Goal: Communication & Community: Answer question/provide support

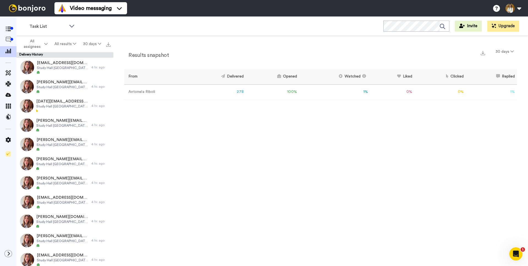
click at [202, 56] on div "Results snapshot 30 days" at bounding box center [320, 54] width 393 height 14
click at [8, 36] on div at bounding box center [8, 40] width 17 height 11
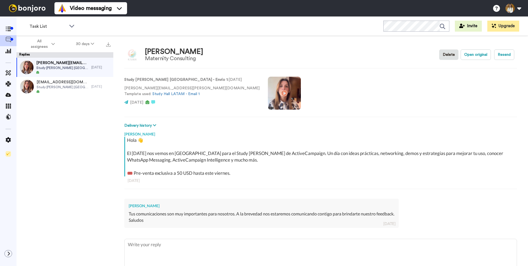
scroll to position [31, 0]
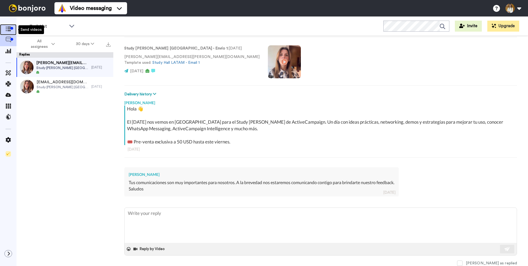
click at [4, 28] on span at bounding box center [8, 30] width 17 height 6
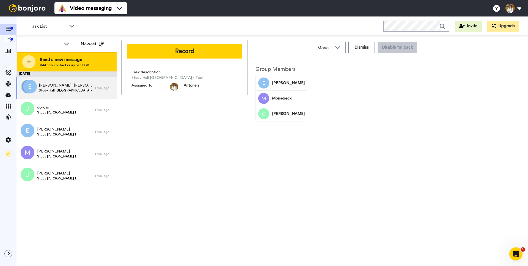
click at [53, 62] on span "Send a new message" at bounding box center [64, 59] width 49 height 7
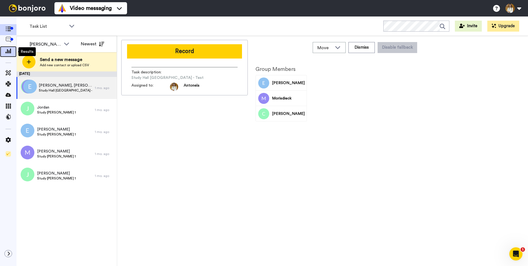
click at [9, 51] on icon at bounding box center [9, 50] width 6 height 5
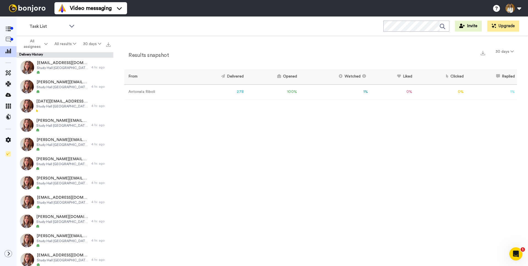
click at [231, 124] on div "Results snapshot 30 days From Delivered Opened Watched Liked Clicked Replied Fa…" at bounding box center [320, 152] width 415 height 233
click at [10, 31] on icon at bounding box center [9, 29] width 6 height 5
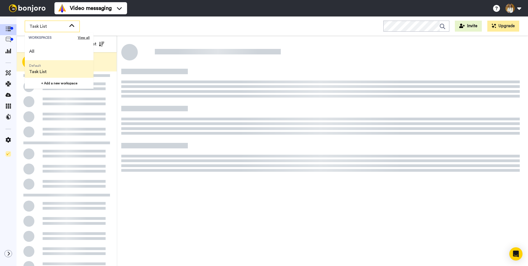
click at [120, 25] on div "Task List WORKSPACES View all All Default Task List + Add a new workspace Invit…" at bounding box center [273, 26] width 512 height 19
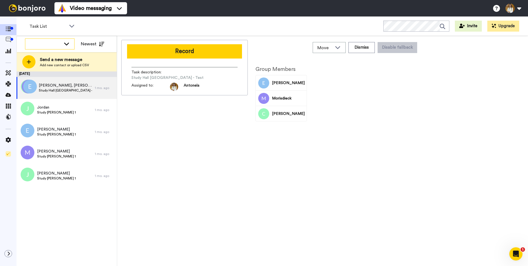
click at [62, 45] on div at bounding box center [49, 44] width 49 height 10
click at [56, 53] on li "All members" at bounding box center [50, 56] width 50 height 9
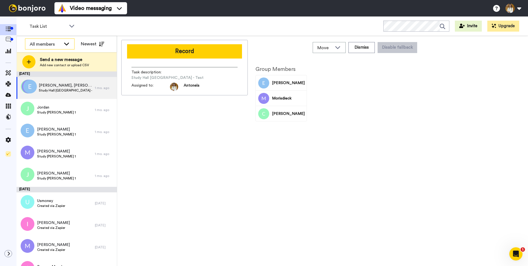
click at [44, 46] on div "All members" at bounding box center [45, 44] width 31 height 7
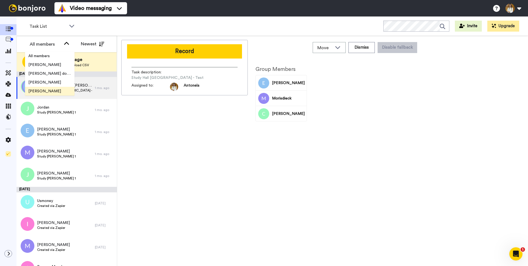
click at [42, 89] on span "[PERSON_NAME]" at bounding box center [44, 92] width 39 height 6
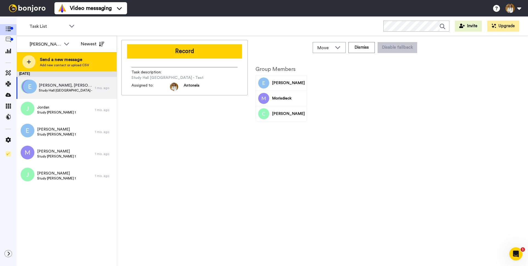
click at [62, 61] on span "Send a new message" at bounding box center [64, 59] width 49 height 7
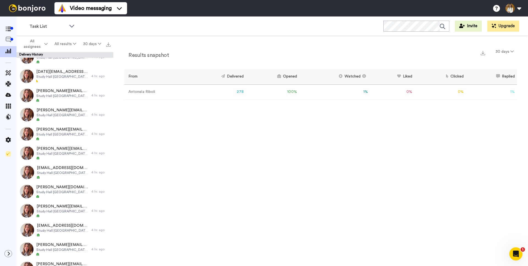
scroll to position [21, 0]
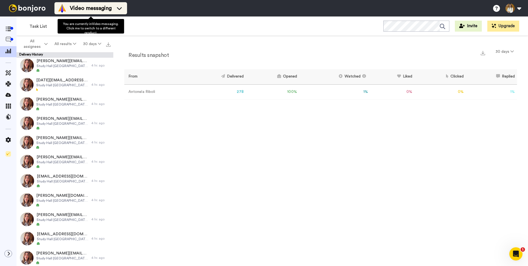
click at [66, 4] on img at bounding box center [62, 8] width 9 height 9
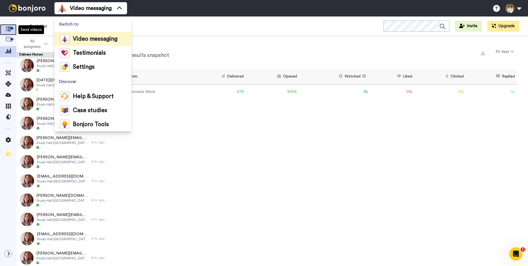
click at [13, 32] on span at bounding box center [8, 30] width 17 height 6
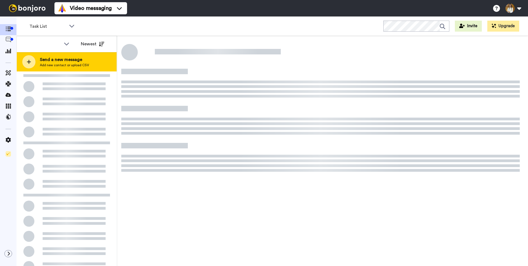
click at [57, 60] on span "Send a new message" at bounding box center [64, 59] width 49 height 7
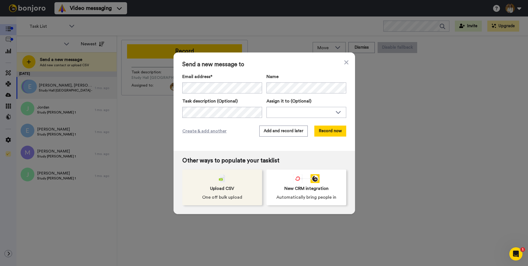
click at [217, 184] on div "Upload CSV One off bulk upload" at bounding box center [222, 188] width 80 height 36
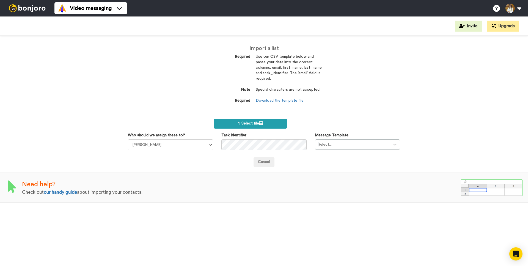
click at [242, 125] on span "1. Select file" at bounding box center [250, 124] width 25 height 4
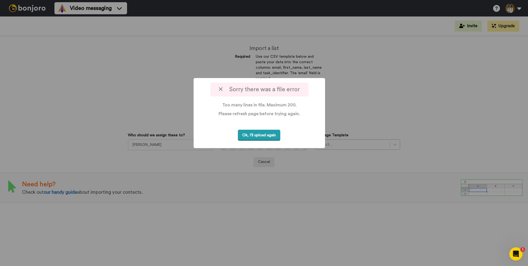
click at [250, 135] on button "Ok, I'll upload again" at bounding box center [259, 135] width 42 height 11
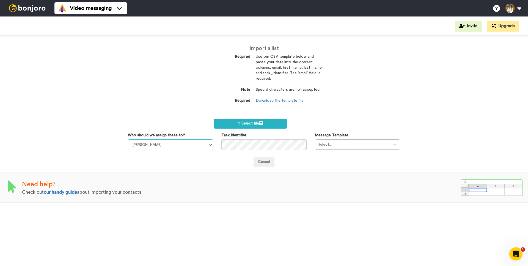
click at [163, 145] on select "April Terry Julia Von Linsingen do Amaral Danny McCarthy Antonela Riboli Liz Co…" at bounding box center [170, 145] width 85 height 11
click at [236, 122] on label "1. Select file" at bounding box center [250, 124] width 73 height 10
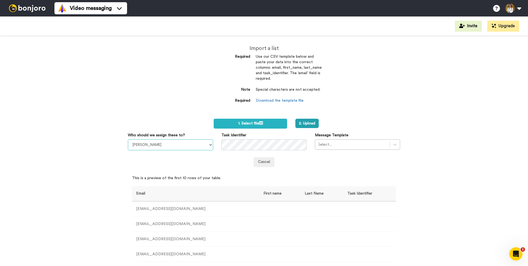
click at [190, 149] on select "April Terry Julia Von Linsingen do Amaral Danny McCarthy Antonela Riboli Liz Co…" at bounding box center [170, 145] width 85 height 11
select select "23a41b68-c661-4df6-ab56-fad57e98d198"
click at [128, 140] on select "April Terry Julia Von Linsingen do Amaral Danny McCarthy Antonela Riboli Liz Co…" at bounding box center [170, 145] width 85 height 11
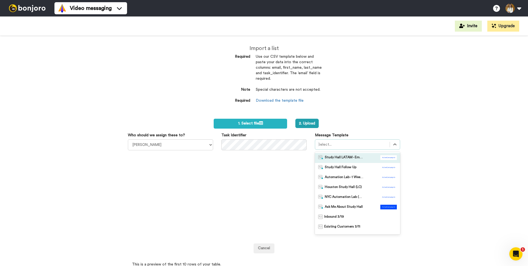
click at [338, 145] on div at bounding box center [352, 144] width 69 height 7
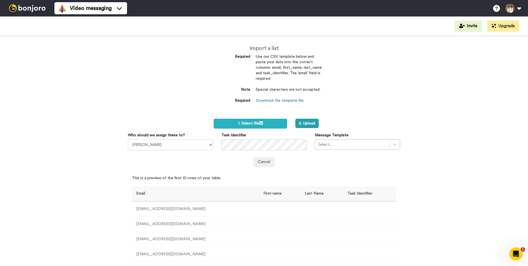
click at [293, 166] on div "Who should we assign these to? April Terry Julia Von Linsingen do Amaral Danny …" at bounding box center [264, 150] width 272 height 35
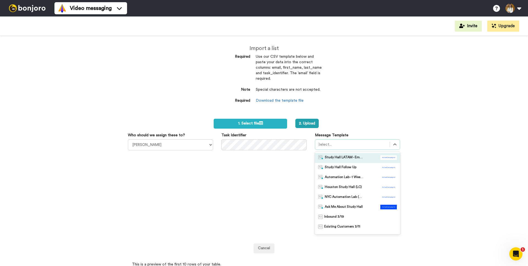
click at [362, 144] on div at bounding box center [352, 144] width 69 height 7
click at [356, 159] on span "Study Hall LATAM - Email 1" at bounding box center [344, 158] width 39 height 6
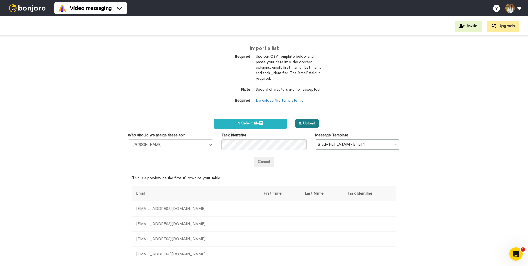
click at [309, 122] on button "2. Upload" at bounding box center [307, 123] width 23 height 9
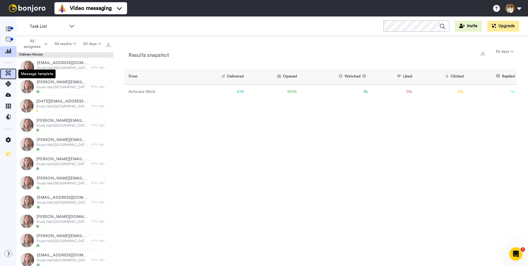
click at [9, 71] on icon at bounding box center [9, 73] width 6 height 6
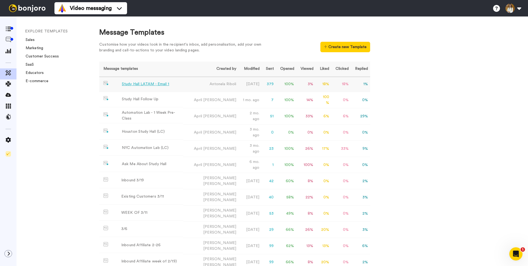
click at [146, 85] on div "Study Hall LATAM - Email 1" at bounding box center [145, 84] width 47 height 6
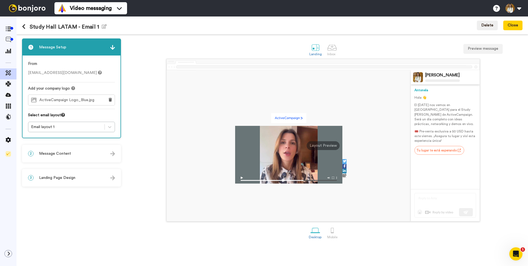
click at [75, 153] on div "2 Message Content" at bounding box center [72, 154] width 98 height 17
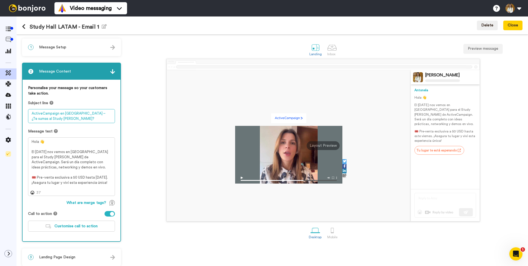
click at [62, 122] on textarea "ActiveCampaign en Buenos Aires – ¿Te sumas al Study Hall?" at bounding box center [71, 116] width 87 height 14
drag, startPoint x: 88, startPoint y: 114, endPoint x: 91, endPoint y: 119, distance: 5.5
click at [91, 119] on textarea "ActiveCampaign en Buenos Aires – ¿Te sumas al Study Hall?" at bounding box center [71, 116] width 87 height 14
type textarea "ActiveCampaign en Buenos Aires –"
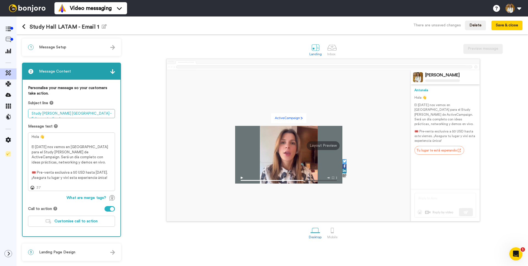
type textarea "Study Hall Buenos Aires - Enlace actualizado"
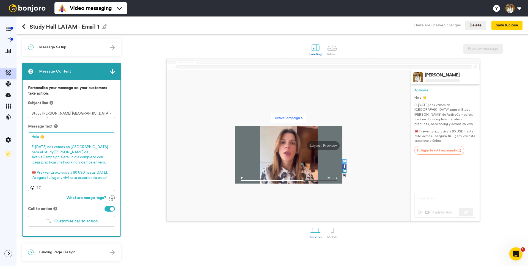
drag, startPoint x: 75, startPoint y: 165, endPoint x: 63, endPoint y: 159, distance: 13.3
click at [75, 165] on textarea "Hola 👋 El 8 de octubre nos vemos en Buenos Aires para el Study Hall de ActiveCa…" at bounding box center [71, 162] width 87 height 59
click at [46, 140] on textarea "Hola 👋 El 8 de octubre nos vemos en Buenos Aires para el Study Hall de ActiveCa…" at bounding box center [71, 162] width 87 height 59
drag, startPoint x: 31, startPoint y: 146, endPoint x: 84, endPoint y: 184, distance: 64.9
click at [84, 184] on textarea "Hola, El 8 de octubre nos vemos en Buenos Aires para el Study Hall de ActiveCam…" at bounding box center [71, 162] width 87 height 59
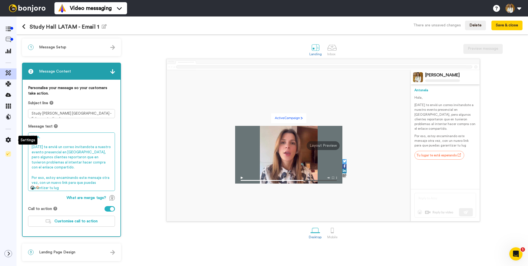
drag, startPoint x: 64, startPoint y: 185, endPoint x: 15, endPoint y: 131, distance: 73.1
click at [15, 131] on div "Study Hall LATAM - Email 1 Edit name There are unsaved changes Delete Save & cl…" at bounding box center [264, 142] width 528 height 250
click at [54, 152] on textarea "Hola, Ayer te envié un correo invitandote a nuestro evento presencial en Buenos…" at bounding box center [71, 162] width 87 height 59
paste textarea "👋 Algunos tuvieron problemas con el link anterior para comprar su entrada al St…"
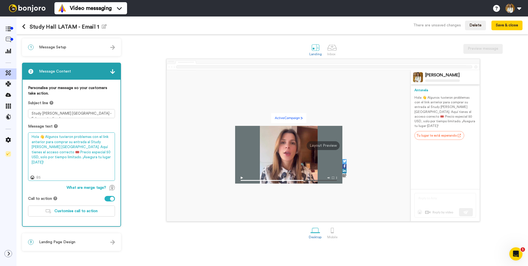
click at [47, 137] on textarea "Hola 👋 Algunos tuvieron problemas con el link anterior para comprar su entrada …" at bounding box center [71, 157] width 87 height 48
click at [52, 137] on textarea "Hola 👋 Algunos tuvieron problemas con el link anterior para comprar su entrada …" at bounding box center [71, 157] width 87 height 48
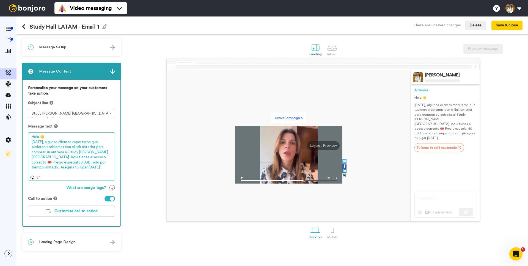
drag, startPoint x: 47, startPoint y: 147, endPoint x: 51, endPoint y: 147, distance: 4.1
click at [47, 147] on textarea "Hola 👋 Ayer, algunos clientes reportaron que tuvieron problemas con el link ant…" at bounding box center [71, 157] width 87 height 48
click at [63, 147] on textarea "Hola 👋 Ayer, algunos clientes reportaron que tuvieron problemas con el link ant…" at bounding box center [71, 157] width 87 height 48
click at [77, 147] on textarea "Hola 👋 Ayer, algunos clientes reportaron que tuvieron problemas con el link ant…" at bounding box center [71, 157] width 87 height 48
click at [91, 147] on textarea "Hola 👋 Ayer, algunos clientes reportaron que tuvieron problemas con el link ant…" at bounding box center [71, 157] width 87 height 48
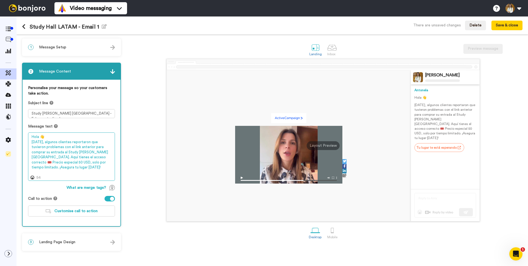
click at [40, 152] on textarea "Hola 👋 Ayer, algunos clientes reportaron que tuvieron problemas con el link ant…" at bounding box center [71, 157] width 87 height 48
drag, startPoint x: 67, startPoint y: 152, endPoint x: 80, endPoint y: 152, distance: 12.9
click at [67, 152] on textarea "Hola 👋 Ayer, algunos clientes reportaron que tuvieron problemas con el link ant…" at bounding box center [71, 157] width 87 height 48
click at [90, 153] on textarea "Hola 👋 Ayer, algunos clientes reportaron que tuvieron problemas con el link ant…" at bounding box center [71, 157] width 87 height 48
click at [48, 158] on textarea "Hola 👋 Ayer, algunos clientes reportaron que tuvieron problemas con el link ant…" at bounding box center [71, 157] width 87 height 48
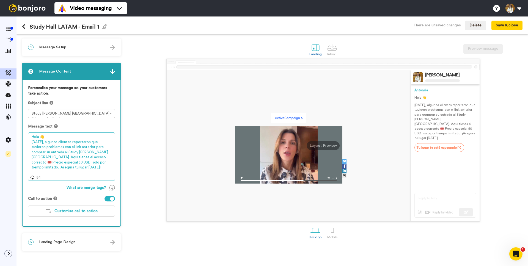
click at [64, 158] on textarea "Hola 👋 Ayer, algunos clientes reportaron que tuvieron problemas con el link ant…" at bounding box center [71, 157] width 87 height 48
click at [55, 163] on textarea "Hola 👋 Ayer, algunos clientes reportaron que tuvieron problemas con el link ant…" at bounding box center [71, 157] width 87 height 48
click at [97, 163] on textarea "Hola 👋 Ayer, algunos clientes reportaron que tuvieron problemas con el link ant…" at bounding box center [71, 157] width 87 height 48
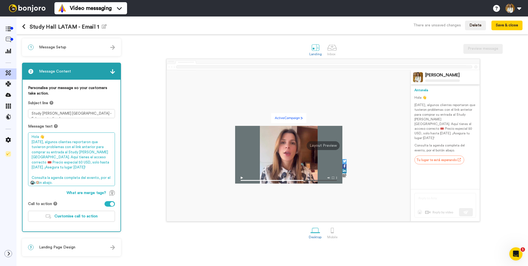
drag, startPoint x: 65, startPoint y: 179, endPoint x: 28, endPoint y: 172, distance: 38.0
click at [23, 172] on div "Personalise your message so your customers take action. Subject line Study Hall…" at bounding box center [72, 156] width 98 height 152
paste textarea "en el botón de abajo"
type textarea "Hola 👋 Ayer, algunos clientes reportaron que tuvieron problemas con el link ant…"
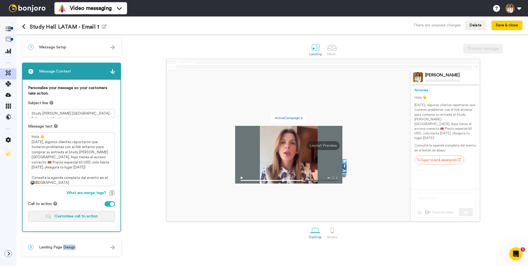
click at [88, 217] on span "Customise call to action" at bounding box center [75, 217] width 43 height 4
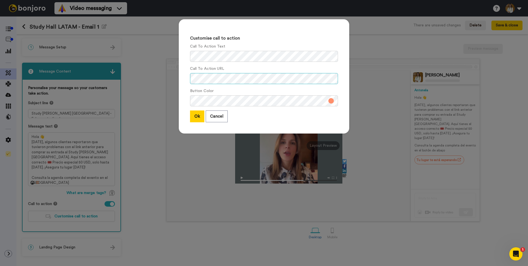
scroll to position [0, 50]
click at [256, 92] on div "Button Color" at bounding box center [264, 97] width 148 height 18
click at [223, 61] on div "Customise call to action Call To Action Text Call To Action URL Button Color Ok…" at bounding box center [264, 76] width 171 height 114
click at [260, 62] on div "Customise call to action Call To Action Text Call To Action URL Button Color Ok…" at bounding box center [264, 76] width 171 height 114
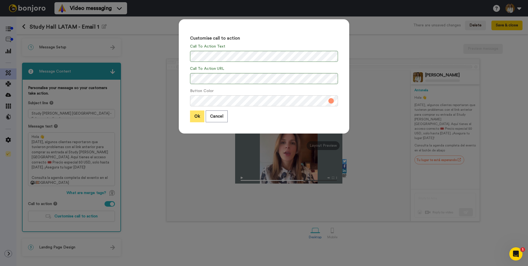
click at [196, 121] on button "Ok" at bounding box center [197, 117] width 14 height 12
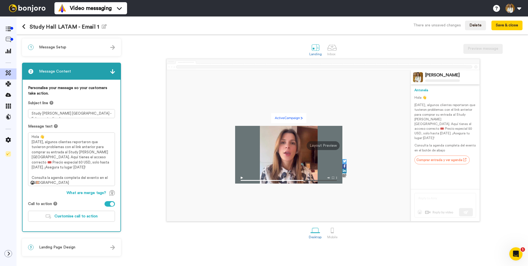
click at [77, 248] on div "3 Landing Page Design" at bounding box center [72, 247] width 98 height 17
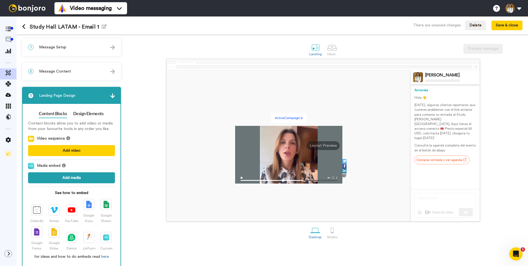
scroll to position [6, 0]
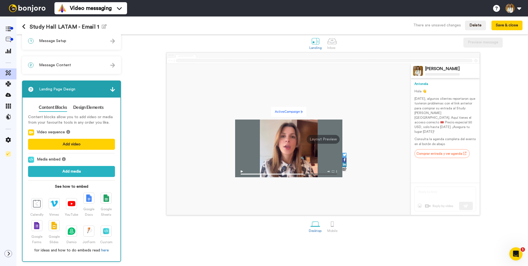
click at [110, 91] on img at bounding box center [112, 89] width 5 height 5
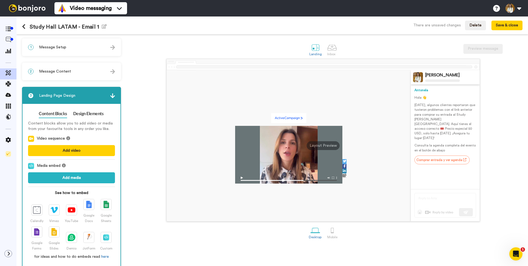
click at [73, 68] on div "2 Message Content" at bounding box center [72, 71] width 98 height 17
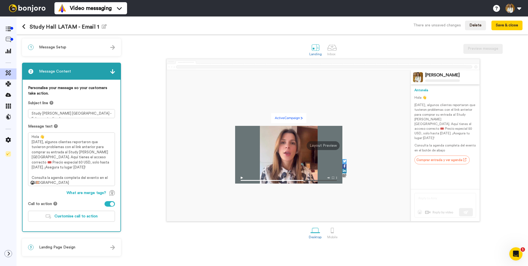
click at [86, 47] on div "1 Message Setup" at bounding box center [72, 47] width 98 height 17
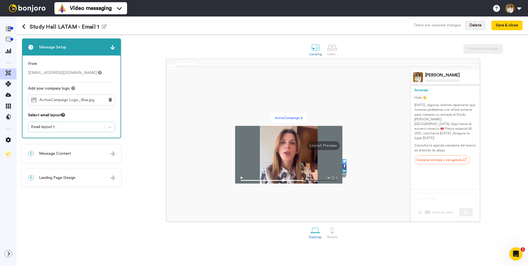
click at [71, 125] on div "Email layout 1" at bounding box center [66, 127] width 71 height 6
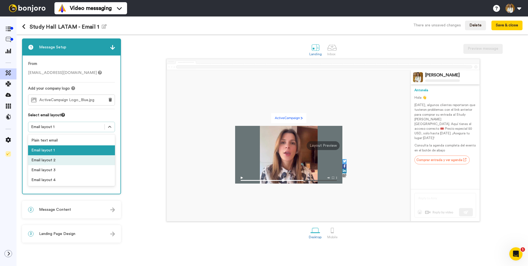
click at [62, 157] on div "Email layout 2" at bounding box center [71, 160] width 87 height 10
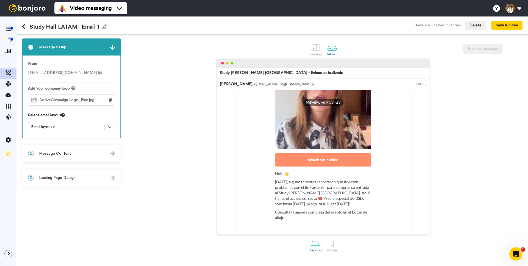
scroll to position [108, 0]
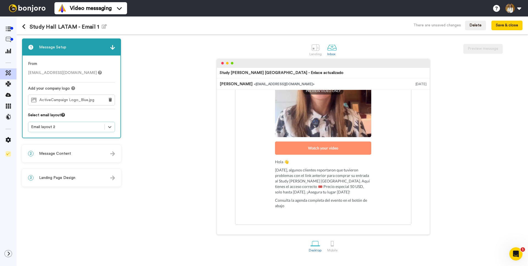
click at [74, 127] on div "Email layout 2" at bounding box center [66, 127] width 71 height 6
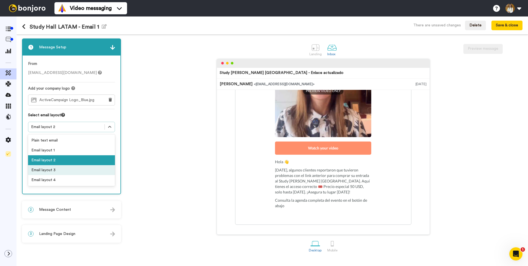
click at [64, 169] on div "Email layout 3" at bounding box center [71, 170] width 87 height 10
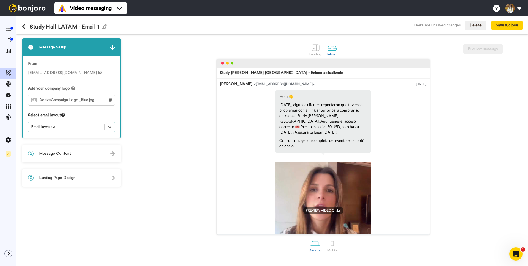
scroll to position [0, 0]
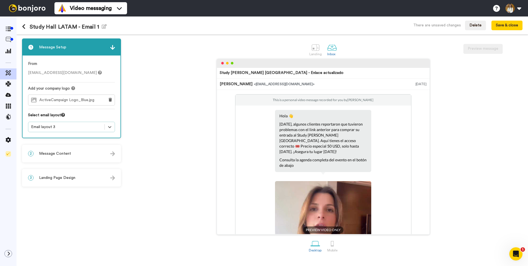
click at [63, 150] on div "2 Message Content" at bounding box center [72, 154] width 98 height 17
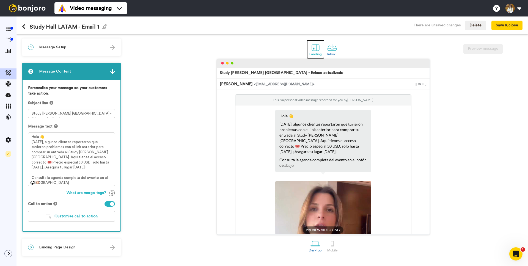
click at [316, 44] on div at bounding box center [316, 48] width 10 height 10
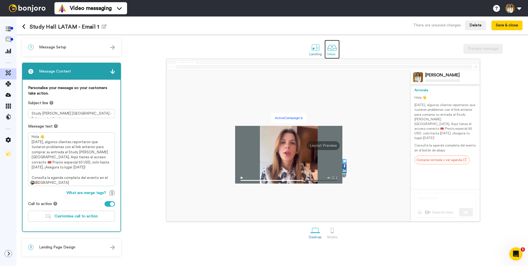
click at [330, 46] on div at bounding box center [332, 48] width 10 height 10
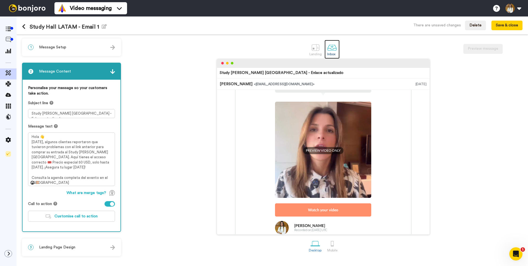
scroll to position [104, 0]
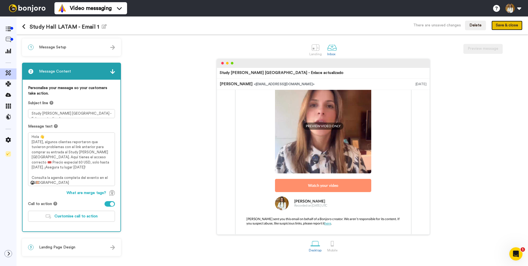
click at [509, 23] on button "Save & close" at bounding box center [507, 26] width 31 height 10
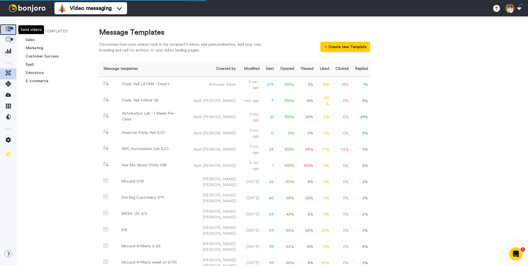
click at [10, 32] on span at bounding box center [8, 30] width 17 height 6
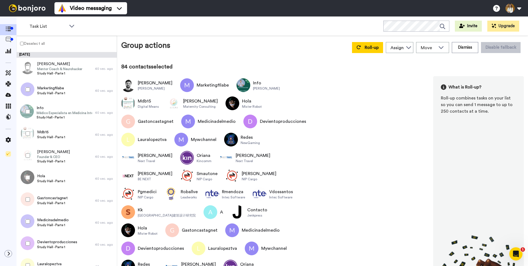
click at [25, 44] on label "Deselect all" at bounding box center [31, 43] width 28 height 7
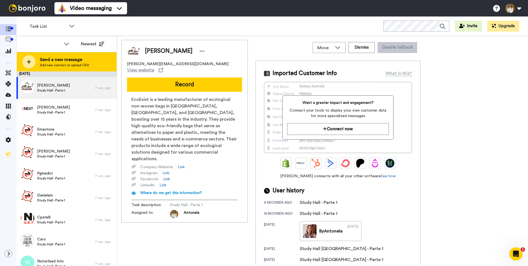
click at [77, 62] on span "Send a new message" at bounding box center [64, 59] width 49 height 7
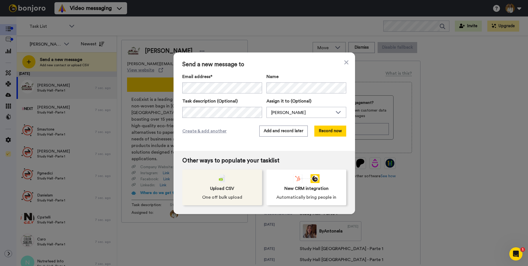
click at [233, 181] on div "Upload CSV One off bulk upload" at bounding box center [222, 188] width 80 height 36
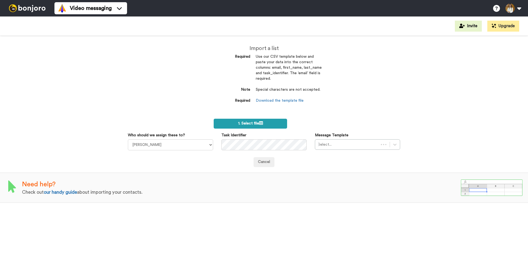
click at [255, 126] on label "1. Select file" at bounding box center [250, 124] width 73 height 10
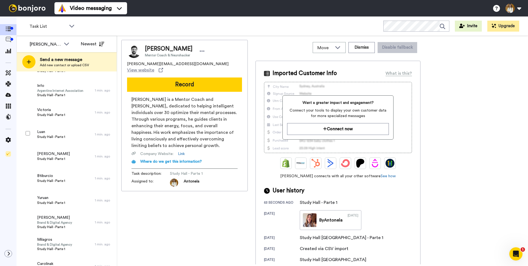
scroll to position [3759, 0]
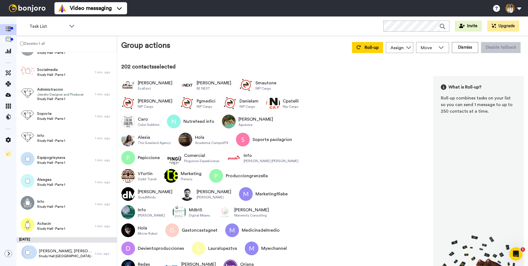
scroll to position [4244, 0]
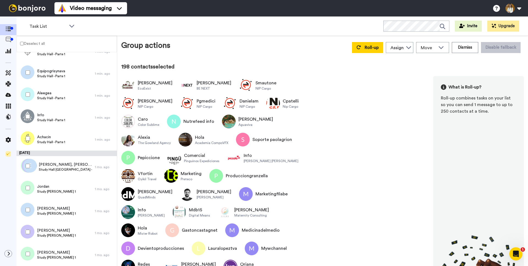
click at [28, 257] on div at bounding box center [27, 254] width 20 height 19
click at [367, 50] on span "Roll-up" at bounding box center [372, 47] width 14 height 4
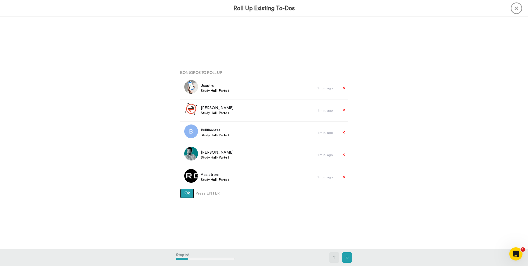
click at [187, 196] on button "Ok" at bounding box center [187, 194] width 14 height 10
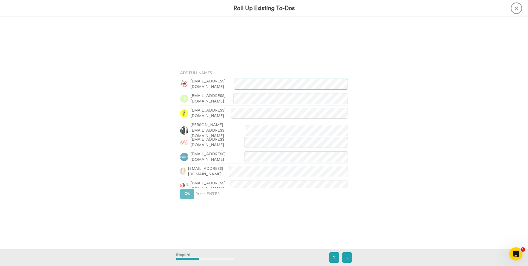
scroll to position [233, 0]
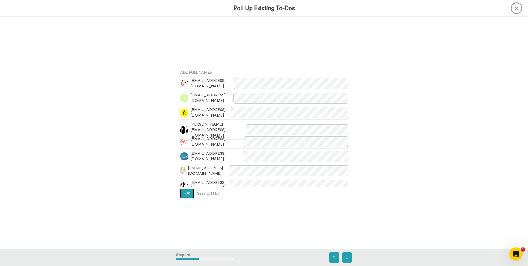
click at [188, 195] on span "Ok" at bounding box center [187, 194] width 5 height 4
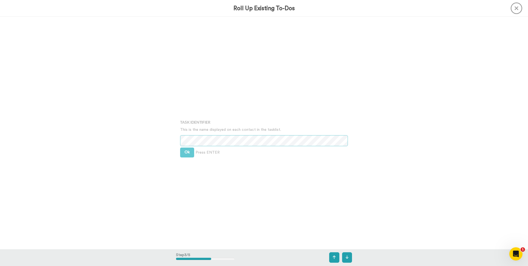
scroll to position [466, 0]
click at [185, 151] on button "Ok" at bounding box center [187, 148] width 14 height 10
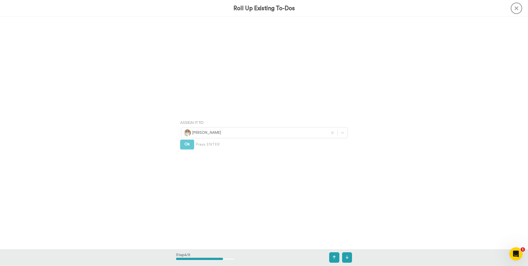
scroll to position [698, 0]
click at [188, 147] on button "Ok" at bounding box center [187, 144] width 14 height 10
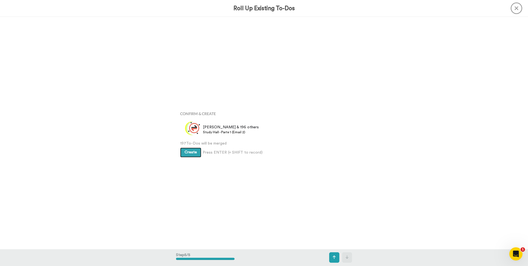
scroll to position [931, 0]
click at [188, 152] on span "Create" at bounding box center [191, 153] width 12 height 4
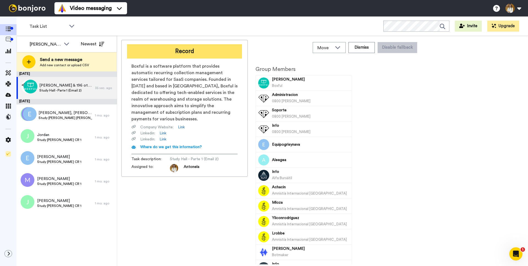
click at [166, 53] on button "Record" at bounding box center [184, 51] width 115 height 14
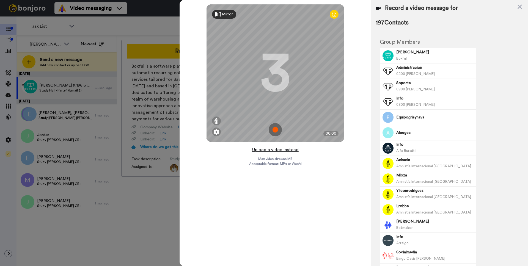
click at [268, 148] on button "Upload a video instead" at bounding box center [276, 149] width 50 height 7
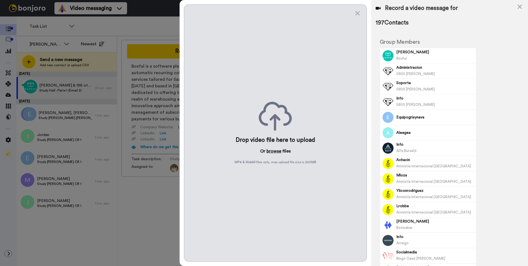
click at [272, 151] on button "browse" at bounding box center [274, 151] width 15 height 7
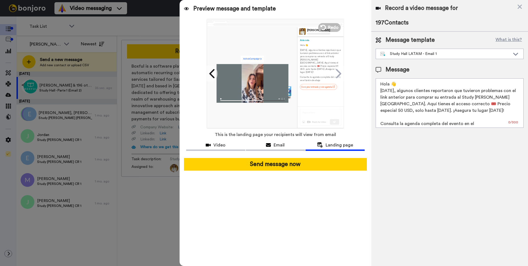
scroll to position [2, 0]
click at [417, 110] on textarea "Hola 👋 Ayer, algunos clientes reportaron que tuvieron problemas con el link ant…" at bounding box center [450, 103] width 148 height 50
click at [439, 56] on div "Study Hall LATAM - Email 1" at bounding box center [446, 54] width 130 height 6
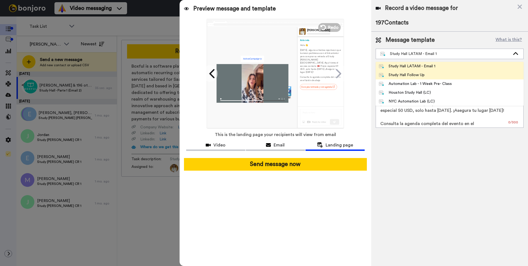
click at [433, 72] on li "Study Hall Follow Up" at bounding box center [450, 75] width 148 height 9
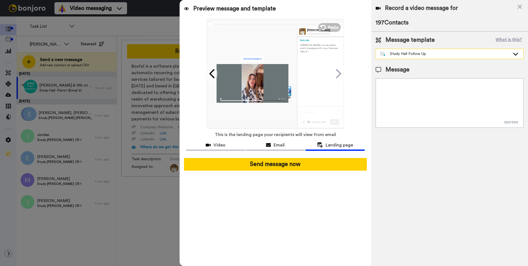
click at [438, 55] on div "Study Hall Follow Up" at bounding box center [446, 54] width 130 height 6
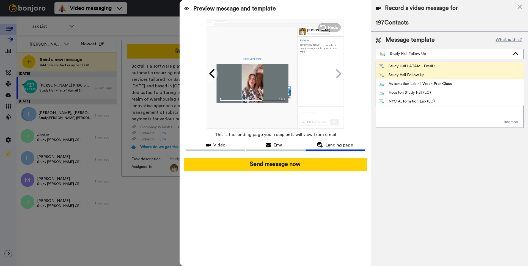
click at [435, 67] on div "Study Hall LATAM - Email 1" at bounding box center [407, 67] width 56 height 6
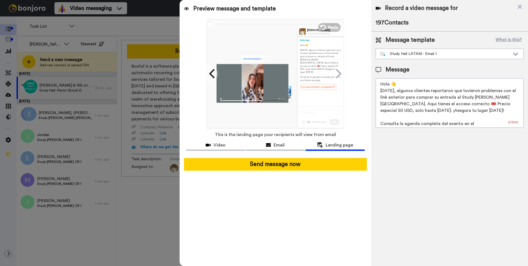
scroll to position [2, 0]
click at [411, 122] on textarea "Hola 👋 Ayer, algunos clientes reportaron que tuvieron problemas con el link ant…" at bounding box center [450, 103] width 148 height 50
drag, startPoint x: 443, startPoint y: 122, endPoint x: 475, endPoint y: 122, distance: 32.2
click at [443, 122] on textarea "Hola 👋 Ayer, algunos clientes reportaron que tuvieron problemas con el link ant…" at bounding box center [450, 103] width 148 height 50
click at [485, 122] on textarea "Hola 👋 Ayer, algunos clientes reportaron que tuvieron problemas con el link ant…" at bounding box center [450, 103] width 148 height 50
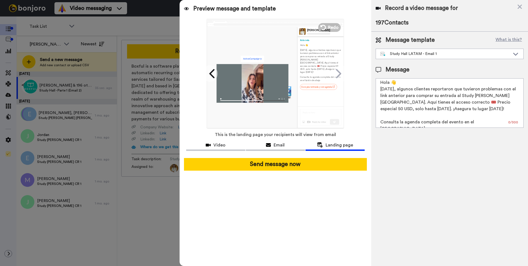
click at [499, 122] on textarea "Hola 👋 Ayer, algunos clientes reportaron que tuvieron problemas con el link ant…" at bounding box center [450, 103] width 148 height 50
click at [397, 86] on textarea "Hola 👋 Ayer, algunos clientes reportaron que tuvieron problemas con el link ant…" at bounding box center [450, 103] width 148 height 50
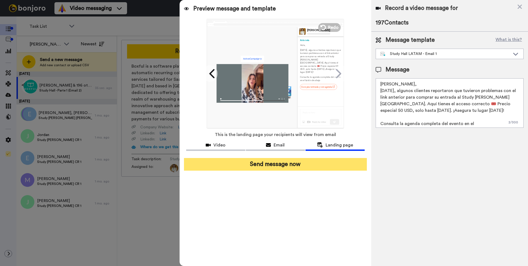
type textarea "Hola, Ayer, algunos clientes reportaron que tuvieron problemas con el link ante…"
click at [323, 163] on button "Send message now" at bounding box center [275, 164] width 183 height 13
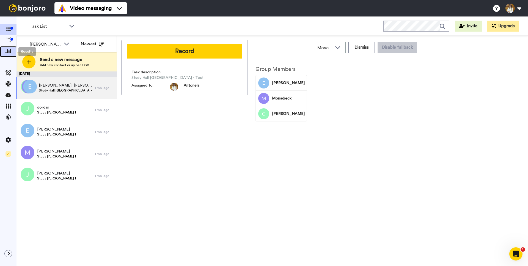
click at [10, 53] on icon at bounding box center [9, 50] width 6 height 5
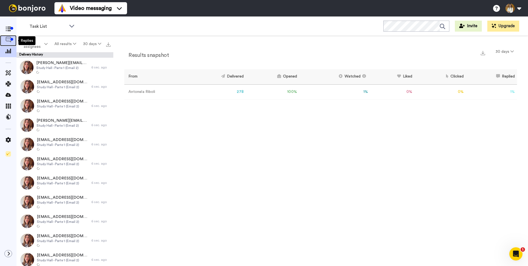
click at [9, 39] on icon at bounding box center [9, 40] width 6 height 6
click at [12, 31] on span at bounding box center [8, 30] width 17 height 6
click at [8, 39] on icon at bounding box center [9, 40] width 6 height 6
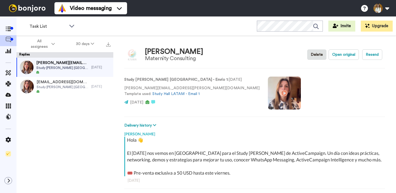
type textarea "x"
click at [9, 31] on icon at bounding box center [9, 29] width 6 height 5
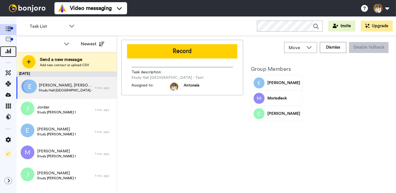
click at [9, 52] on icon at bounding box center [9, 50] width 6 height 5
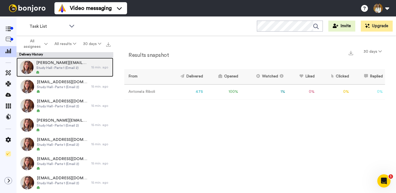
click at [69, 69] on span "Study Hall - Parte 1 (Email 2)" at bounding box center [62, 68] width 52 height 4
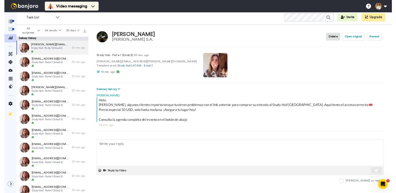
scroll to position [2, 0]
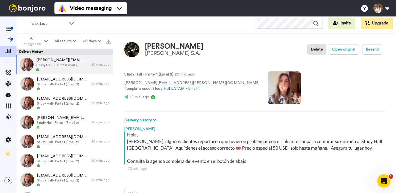
type textarea "x"
click at [9, 38] on icon at bounding box center [9, 40] width 6 height 6
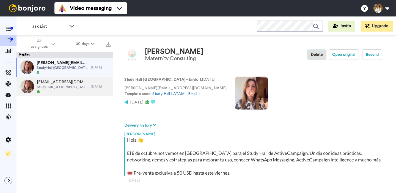
scroll to position [19, 0]
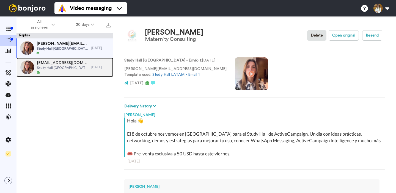
click at [61, 69] on span "Study Hall [GEOGRAPHIC_DATA] - Envío 1" at bounding box center [63, 68] width 52 height 4
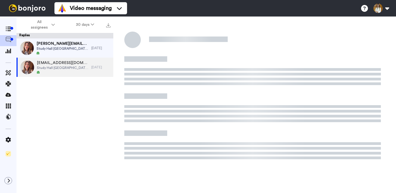
type textarea "x"
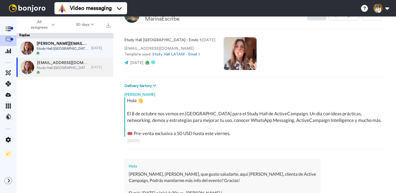
scroll to position [20, 0]
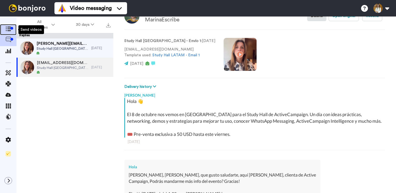
click at [8, 31] on icon at bounding box center [9, 29] width 6 height 5
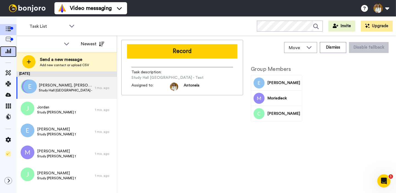
click at [10, 52] on icon at bounding box center [9, 50] width 6 height 5
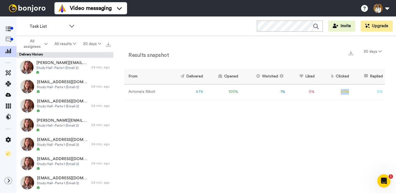
drag, startPoint x: 340, startPoint y: 92, endPoint x: 350, endPoint y: 91, distance: 10.1
click at [349, 91] on td "20 %" at bounding box center [334, 91] width 34 height 15
click at [350, 91] on td "20 %" at bounding box center [334, 91] width 34 height 15
click at [232, 92] on td "100 %" at bounding box center [222, 91] width 35 height 15
drag, startPoint x: 349, startPoint y: 94, endPoint x: 337, endPoint y: 96, distance: 13.1
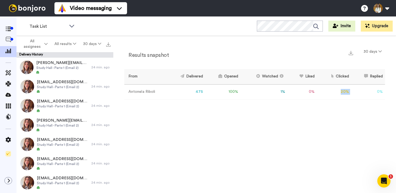
click at [337, 94] on tr "[PERSON_NAME] 475 100 % 1 % 0 % 20 % 0 % 0" at bounding box center [254, 91] width 261 height 15
click at [337, 98] on td "20 %" at bounding box center [334, 91] width 34 height 15
drag, startPoint x: 347, startPoint y: 91, endPoint x: 340, endPoint y: 93, distance: 7.4
click at [340, 93] on td "20 %" at bounding box center [334, 91] width 34 height 15
drag, startPoint x: 340, startPoint y: 93, endPoint x: 333, endPoint y: 82, distance: 13.1
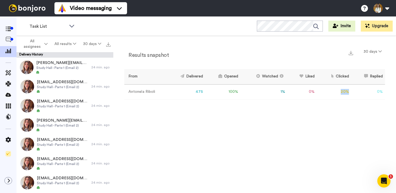
click at [340, 93] on td "20 %" at bounding box center [334, 91] width 34 height 15
click at [334, 80] on th "Clicked" at bounding box center [334, 76] width 34 height 15
click at [38, 47] on span "All assignees" at bounding box center [32, 44] width 22 height 11
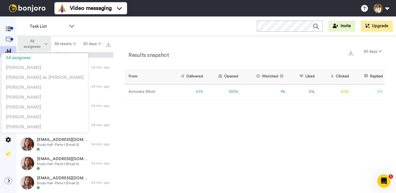
click at [38, 47] on span "All assignees" at bounding box center [32, 44] width 22 height 11
click at [64, 42] on button "All results" at bounding box center [65, 44] width 29 height 10
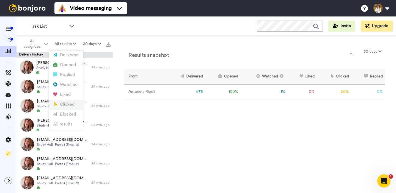
click at [65, 103] on div "Clicked" at bounding box center [66, 105] width 26 height 6
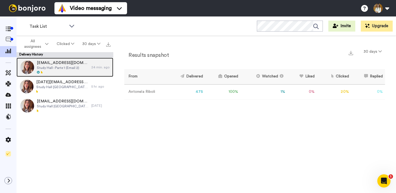
click at [86, 69] on span "Study Hall - Parte 1 (Email 2)" at bounding box center [63, 68] width 52 height 4
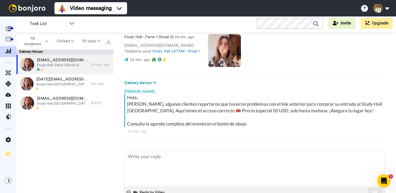
scroll to position [41, 0]
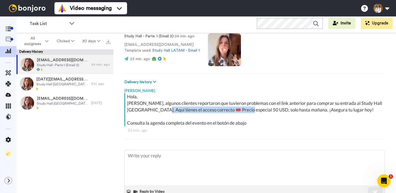
drag, startPoint x: 164, startPoint y: 111, endPoint x: 246, endPoint y: 107, distance: 82.1
click at [246, 107] on div "[PERSON_NAME], [PERSON_NAME], algunos clientes reportaron que tuvieron problema…" at bounding box center [255, 110] width 257 height 33
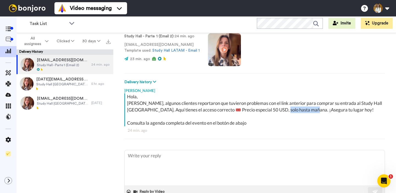
drag, startPoint x: 285, startPoint y: 110, endPoint x: 313, endPoint y: 109, distance: 28.1
click at [313, 109] on div "[PERSON_NAME], [PERSON_NAME], algunos clientes reportaron que tuvieron problema…" at bounding box center [255, 110] width 257 height 33
drag, startPoint x: 313, startPoint y: 109, endPoint x: 311, endPoint y: 112, distance: 4.0
click at [313, 109] on div "[PERSON_NAME], [PERSON_NAME], algunos clientes reportaron que tuvieron problema…" at bounding box center [255, 110] width 257 height 33
drag, startPoint x: 160, startPoint y: 123, endPoint x: 206, endPoint y: 121, distance: 45.7
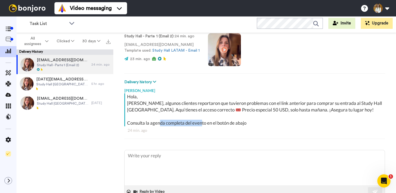
click at [204, 121] on div "Hola, Ayer, algunos clientes reportaron que tuvieron problemas con el link ante…" at bounding box center [255, 110] width 257 height 33
click at [206, 121] on div "Hola, Ayer, algunos clientes reportaron que tuvieron problemas con el link ante…" at bounding box center [255, 110] width 257 height 33
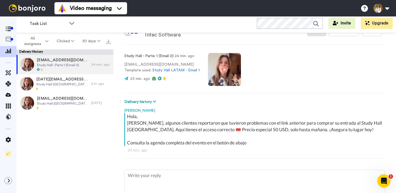
scroll to position [0, 0]
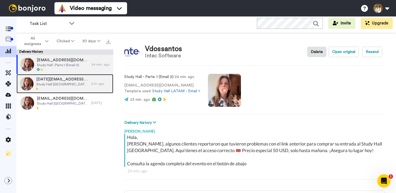
click at [80, 89] on div at bounding box center [62, 89] width 52 height 4
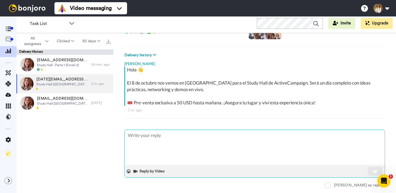
scroll to position [70, 0]
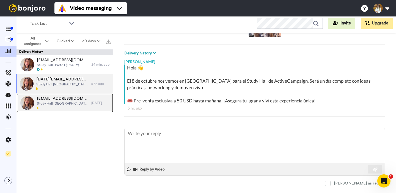
click at [88, 107] on div at bounding box center [63, 109] width 52 height 4
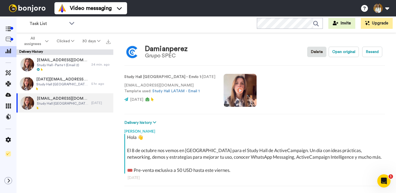
scroll to position [52, 0]
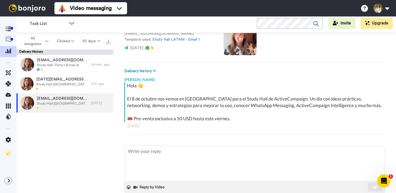
click at [51, 148] on div "vdossantos@intecsoft.com.ar Study Hall - Parte 1 (Email 2) 24 min. ago lucia.lu…" at bounding box center [65, 124] width 97 height 139
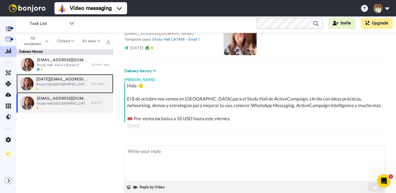
click at [76, 90] on div at bounding box center [62, 89] width 52 height 4
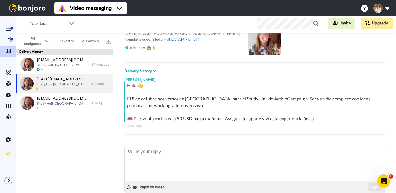
click at [205, 121] on div "Hola 👋 El 8 de octubre nos vemos en Buenos Aires para el Study Hall de ActiveCa…" at bounding box center [255, 103] width 257 height 40
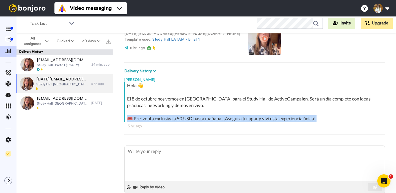
click at [205, 121] on div "Hola 👋 El 8 de octubre nos vemos en Buenos Aires para el Study Hall de ActiveCa…" at bounding box center [255, 103] width 257 height 40
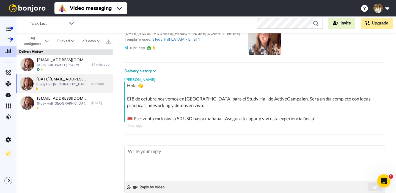
click at [162, 100] on div "Hola 👋 El 8 de octubre nos vemos en Buenos Aires para el Study Hall de ActiveCa…" at bounding box center [255, 103] width 257 height 40
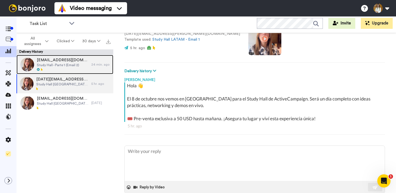
click at [73, 66] on span "Study Hall - Parte 1 (Email 2)" at bounding box center [63, 65] width 52 height 4
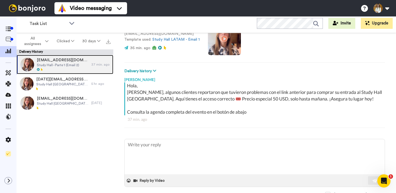
scroll to position [75, 0]
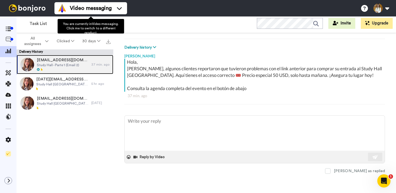
type textarea "x"
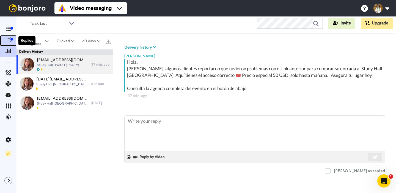
click at [9, 40] on icon at bounding box center [9, 40] width 6 height 6
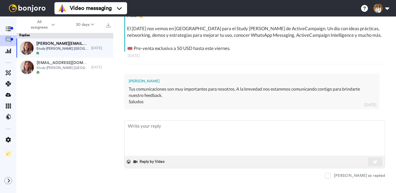
scroll to position [110, 0]
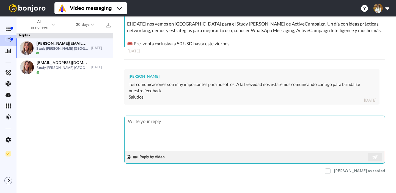
click at [249, 134] on textarea at bounding box center [255, 133] width 260 height 35
type textarea "x"
type textarea "G"
type textarea "x"
type textarea "Gr"
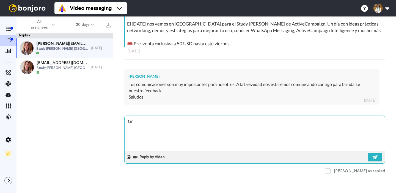
type textarea "x"
type textarea "Gra"
type textarea "x"
type textarea "Grac"
type textarea "x"
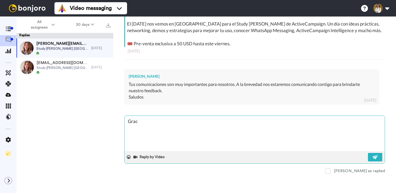
type textarea "Graci"
type textarea "x"
type textarea "Gracia"
type textarea "x"
type textarea "Gracias"
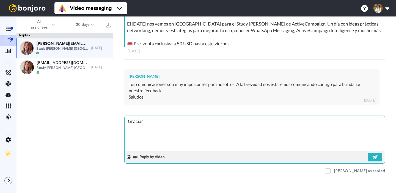
type textarea "x"
type textarea "Gracias,"
type textarea "x"
type textarea "Gracias,"
type textarea "x"
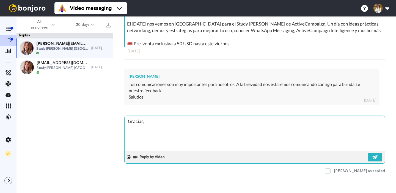
type textarea "Gracias, I"
type textarea "x"
type textarea "Gracias, Ir"
type textarea "x"
type textarea "Gracias, Ire"
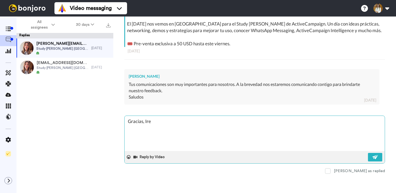
type textarea "x"
type textarea "Gracias, Iren"
type textarea "x"
type textarea "[PERSON_NAME]"
type textarea "x"
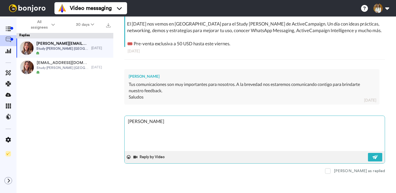
type textarea "Gracias, [PERSON_NAME]!"
type textarea "x"
type textarea "Gracias, [PERSON_NAME]!"
type textarea "x"
type textarea "Gracias, [PERSON_NAME]! Qu"
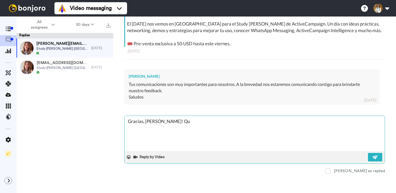
type textarea "x"
type textarea "Gracias, [PERSON_NAME]! Que"
type textarea "x"
type textarea "Gracias, [PERSON_NAME]! Qued"
type textarea "x"
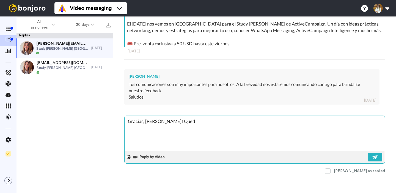
type textarea "Gracias, [PERSON_NAME]! Quedo"
type textarea "x"
type textarea "Gracias, [PERSON_NAME]! Quedo"
type textarea "x"
type textarea "Gracias, [PERSON_NAME]! Quedo"
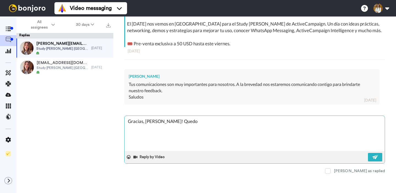
type textarea "x"
type textarea "Gracias, [PERSON_NAME]! Qued"
type textarea "x"
type textarea "Gracias, [PERSON_NAME]! Que"
type textarea "x"
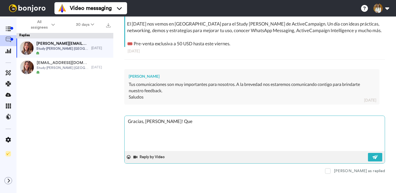
type textarea "Gracias, [PERSON_NAME]! Qu"
type textarea "x"
type textarea "Gracias, [PERSON_NAME]! Q"
type textarea "x"
type textarea "Gracias, [PERSON_NAME]!"
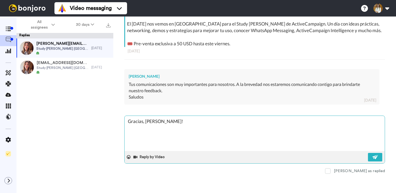
type textarea "x"
type textarea "Gracias, [PERSON_NAME]! Q"
type textarea "x"
type textarea "Gracias, [PERSON_NAME]! Qu"
type textarea "x"
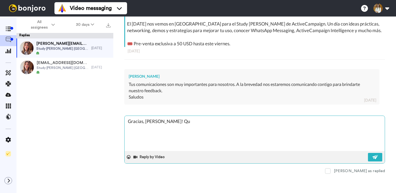
type textarea "Gracias, [PERSON_NAME]! Que"
type textarea "x"
type textarea "Gracias, [PERSON_NAME]! Qued"
type textarea "x"
type textarea "Gracias, [PERSON_NAME]! Quedo"
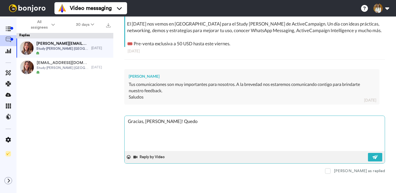
type textarea "x"
type textarea "Gracias, [PERSON_NAME]! Quedo"
type textarea "x"
type textarea "Gracias, [PERSON_NAME]! Quedo a"
type textarea "x"
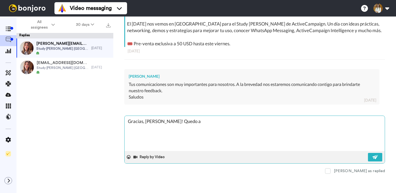
type textarea "Gracias, [PERSON_NAME]! Quedo a"
type textarea "x"
type textarea "Gracias, [PERSON_NAME]! Quedo a s"
type textarea "x"
type textarea "Gracias, [PERSON_NAME]! Quedo a su"
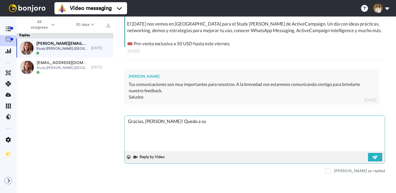
type textarea "x"
type textarea "Gracias, [PERSON_NAME]! Quedo a su"
type textarea "x"
type textarea "Gracias, [PERSON_NAME]! Quedo a su e"
type textarea "x"
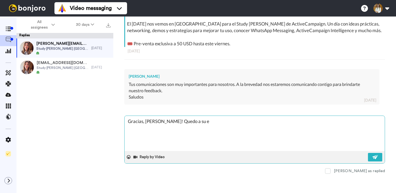
type textarea "Gracias, [PERSON_NAME]! Quedo a su es"
type textarea "x"
type textarea "Gracias, [PERSON_NAME]! Quedo a su esp"
type textarea "x"
type textarea "Gracias, [PERSON_NAME]! Quedo a su espe"
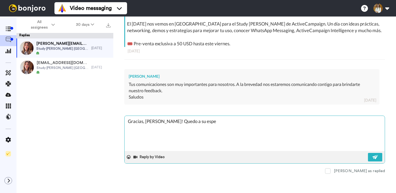
type textarea "x"
type textarea "Gracias, [PERSON_NAME]! Quedo a su esper"
type textarea "x"
type textarea "Gracias, [PERSON_NAME]! Quedo a su espera"
type textarea "x"
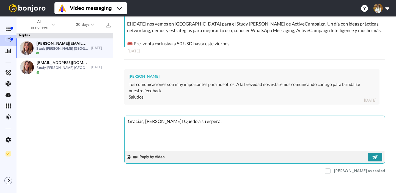
type textarea "Gracias, [PERSON_NAME]! Quedo a su espera."
click at [372, 156] on button at bounding box center [375, 157] width 14 height 9
type textarea "x"
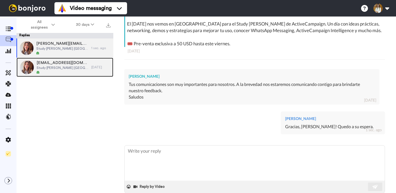
click at [67, 67] on span "Study [PERSON_NAME] [GEOGRAPHIC_DATA] - Envío 1" at bounding box center [63, 68] width 52 height 4
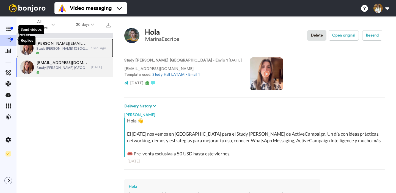
click at [52, 52] on div at bounding box center [62, 53] width 52 height 4
type textarea "x"
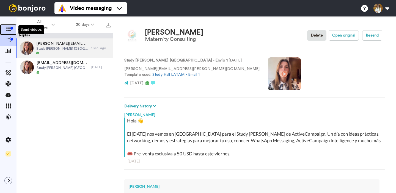
click at [11, 30] on icon at bounding box center [9, 29] width 6 height 5
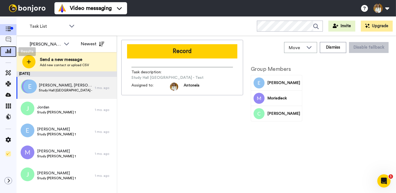
click at [9, 54] on span at bounding box center [8, 52] width 17 height 6
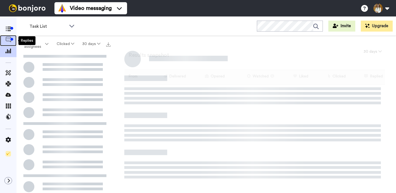
click at [8, 39] on icon at bounding box center [9, 40] width 6 height 6
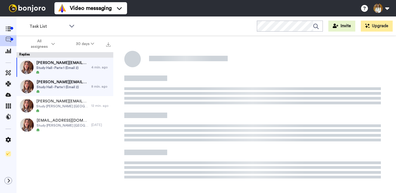
scroll to position [19, 0]
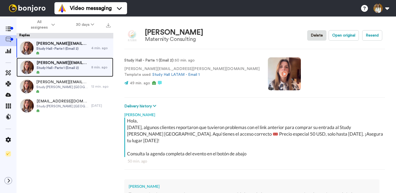
click at [73, 69] on span "Study Hall - Parte 1 (Email 2)" at bounding box center [63, 68] width 52 height 4
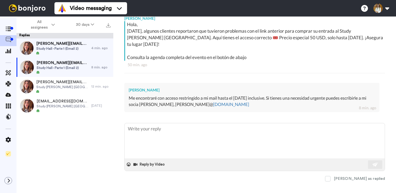
scroll to position [97, 0]
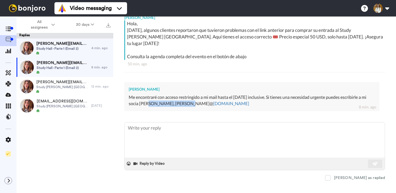
drag, startPoint x: 163, startPoint y: 97, endPoint x: 199, endPoint y: 96, distance: 36.1
click at [199, 96] on div "Me encontraré con acceso restringido a mi mail hasta el Lunes 15 de Septiembre …" at bounding box center [252, 100] width 247 height 13
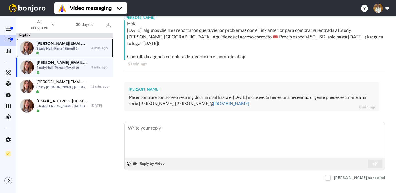
click at [74, 46] on span "irene.brusatin@maternityconsulting.com.pe" at bounding box center [62, 44] width 52 height 6
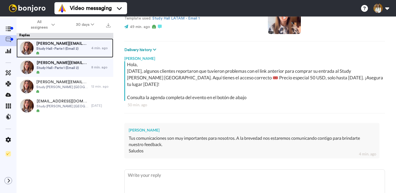
scroll to position [50, 0]
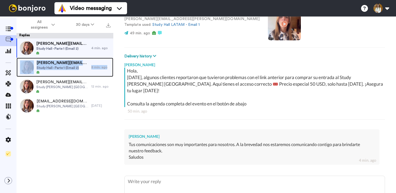
click at [46, 67] on span "Study Hall - Parte 1 (Email 2)" at bounding box center [63, 68] width 52 height 4
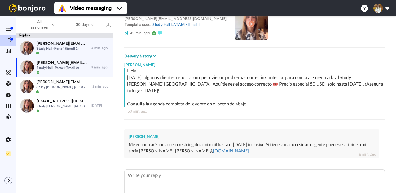
click at [231, 147] on div "Me encontraré con acceso restringido a mi mail hasta el Lunes 15 de Septiembre …" at bounding box center [252, 148] width 247 height 13
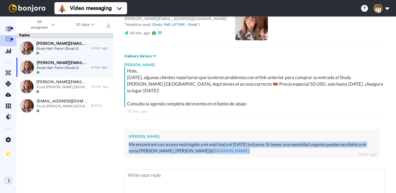
click at [231, 147] on div "Me encontraré con acceso restringido a mi mail hasta el Lunes 15 de Septiembre …" at bounding box center [252, 148] width 247 height 13
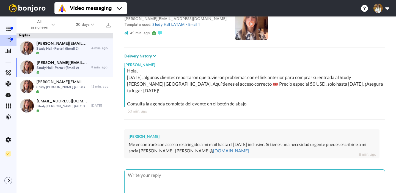
click at [230, 170] on textarea at bounding box center [255, 187] width 260 height 35
click at [230, 171] on textarea at bounding box center [255, 187] width 260 height 35
type textarea "x"
type textarea "H"
type textarea "x"
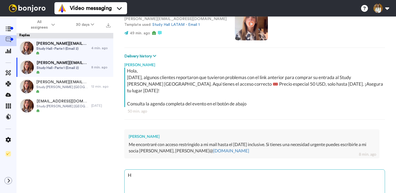
type textarea "Ho"
type textarea "x"
type textarea "Hol"
type textarea "x"
type textarea "Hola"
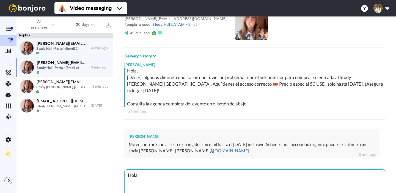
type textarea "x"
type textarea "Hola"
type textarea "x"
type textarea "Hola S"
type textarea "x"
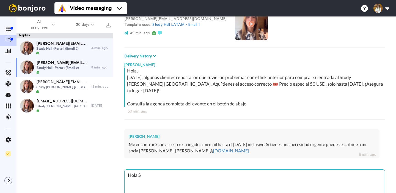
type textarea "Hola Si"
type textarea "x"
type textarea "Hola Sil"
type textarea "x"
type textarea "Hola Silv"
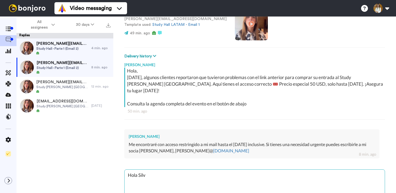
type textarea "x"
type textarea "Hola Silvi"
type textarea "x"
type textarea "Hola Silvin"
type textarea "x"
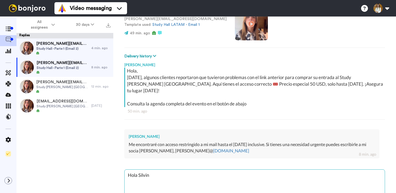
type textarea "Hola Silvina"
type textarea "x"
type textarea "Hola Silvina,"
type textarea "x"
type textarea "Hola Silvina,"
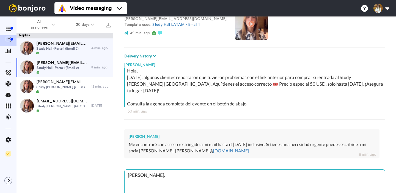
type textarea "x"
type textarea "Hola Silvina, n"
type textarea "x"
type textarea "Hola Silvina, no"
type textarea "x"
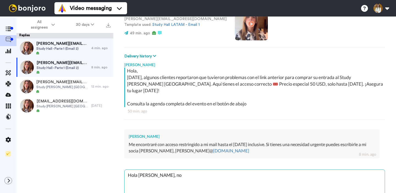
type textarea "Hola Silvina, no"
type textarea "x"
type textarea "Hola Silvina, no h"
type textarea "x"
type textarea "Hola Silvina, no ha"
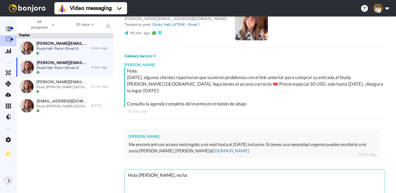
type textarea "x"
type textarea "Hola Silvina, no hay"
type textarea "x"
type textarea "Hola Silvina, no hay"
type textarea "x"
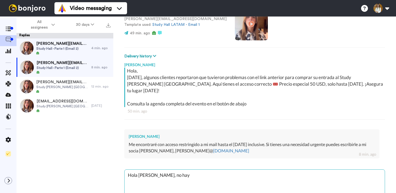
type textarea "Hola Silvina, no hay p"
type textarea "x"
type textarea "Hola Silvina, no hay pr"
type textarea "x"
type textarea "Hola Silvina, no hay pro"
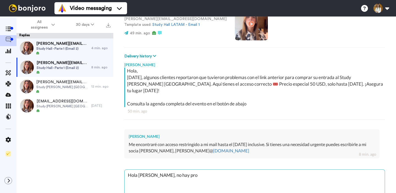
type textarea "x"
type textarea "Hola Silvina, no hay prob"
type textarea "x"
type textarea "Hola Silvina, no hay probl"
type textarea "x"
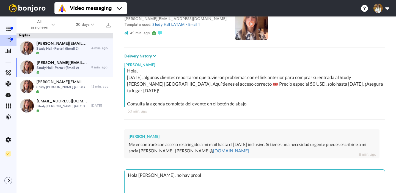
type textarea "Hola Silvina, no hay proble"
type textarea "x"
type textarea "Hola Silvina, no hay problem"
type textarea "x"
type textarea "Hola Silvina, no hay problema"
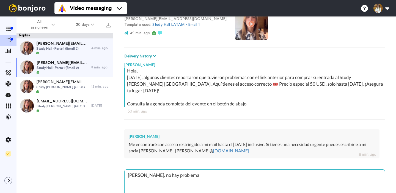
type textarea "x"
type textarea "Hola Silvina, no hay problema."
type textarea "x"
type textarea "Hola Silvina, no hay problema."
type textarea "x"
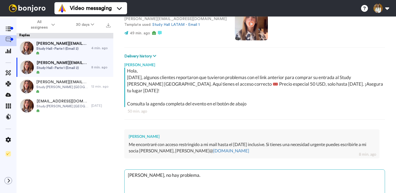
type textarea "Hola Silvina, no hay problema. E"
type textarea "x"
type textarea "Hola Silvina, no hay problema. El"
type textarea "x"
type textarea "Hola Silvina, no hay problema. El"
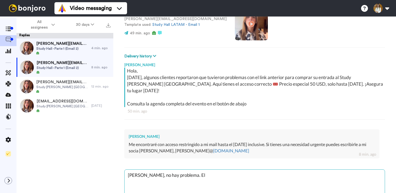
type textarea "x"
type textarea "Hola Silvina, no hay problema. El l"
type textarea "x"
type textarea "Hola Silvina, no hay problema. El lu"
type textarea "x"
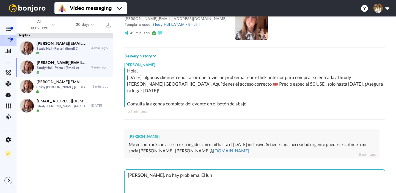
type textarea "Hola Silvina, no hay problema. El lune"
type textarea "x"
type textarea "Hola Silvina, no hay problema. El lunes"
type textarea "x"
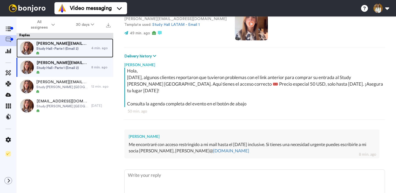
click at [57, 45] on span "[PERSON_NAME][EMAIL_ADDRESS][PERSON_NAME][DOMAIN_NAME]" at bounding box center [62, 44] width 52 height 6
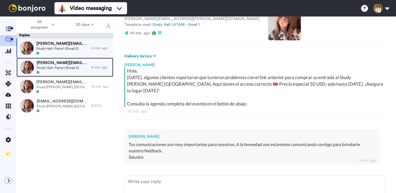
click at [60, 63] on span "[PERSON_NAME][EMAIL_ADDRESS][DOMAIN_NAME]" at bounding box center [63, 63] width 52 height 6
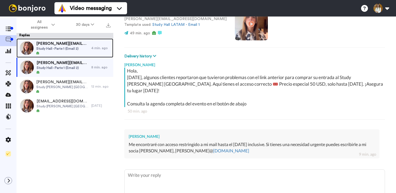
click at [67, 48] on span "Study Hall - Parte 1 (Email 2)" at bounding box center [62, 49] width 52 height 4
type textarea "x"
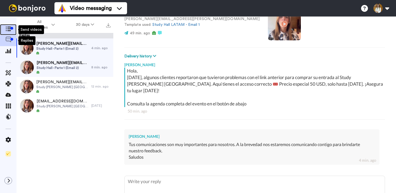
click at [9, 31] on icon at bounding box center [9, 29] width 6 height 5
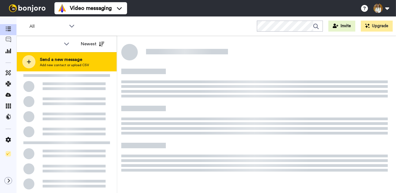
scroll to position [0, 0]
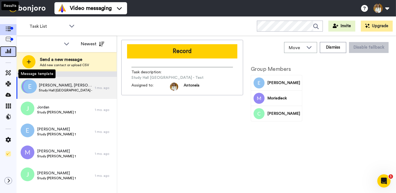
click at [9, 54] on span at bounding box center [8, 52] width 17 height 6
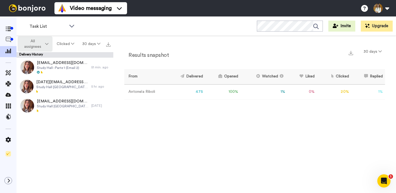
click at [39, 39] on span "All assignees" at bounding box center [33, 44] width 22 height 11
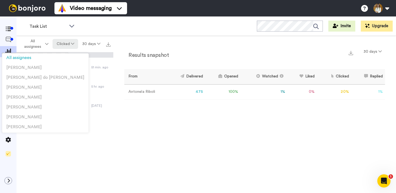
click at [68, 42] on button "Clicked" at bounding box center [66, 44] width 26 height 10
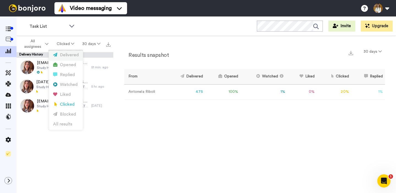
click at [67, 56] on div "Delivered" at bounding box center [66, 55] width 26 height 6
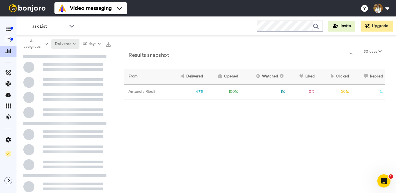
click at [69, 43] on button "Delivered" at bounding box center [65, 44] width 28 height 10
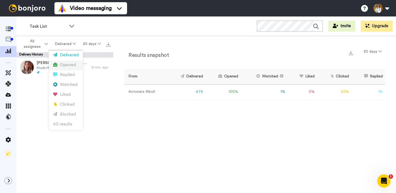
click at [67, 63] on div "Opened" at bounding box center [66, 65] width 26 height 6
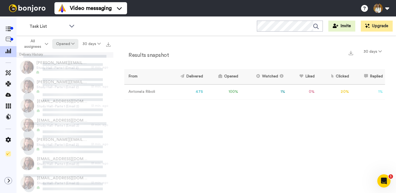
click at [71, 44] on button "Opened" at bounding box center [65, 44] width 26 height 10
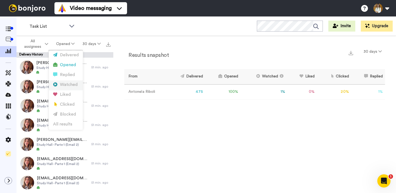
click at [69, 84] on div "Watched" at bounding box center [66, 85] width 26 height 6
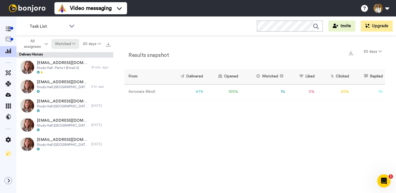
click at [67, 43] on button "Watched" at bounding box center [65, 44] width 28 height 10
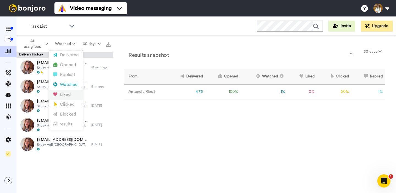
click at [66, 96] on div "Liked" at bounding box center [66, 95] width 26 height 6
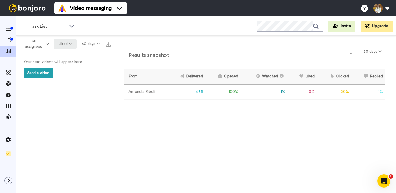
click at [68, 47] on button "Liked" at bounding box center [65, 44] width 23 height 10
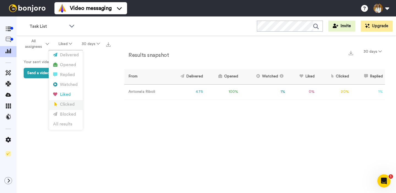
click at [67, 104] on div "Clicked" at bounding box center [66, 105] width 26 height 6
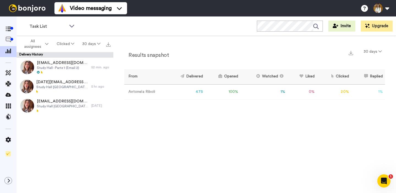
drag, startPoint x: 61, startPoint y: 44, endPoint x: 64, endPoint y: 54, distance: 10.9
click at [61, 44] on button "Clicked" at bounding box center [66, 44] width 26 height 10
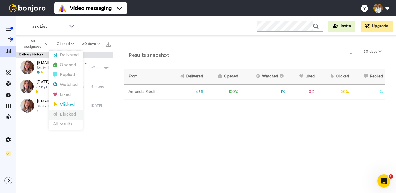
click at [65, 116] on div "Blocked" at bounding box center [66, 115] width 26 height 6
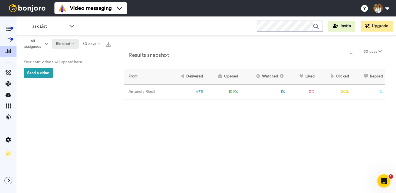
click at [64, 44] on button "Blocked" at bounding box center [65, 44] width 26 height 10
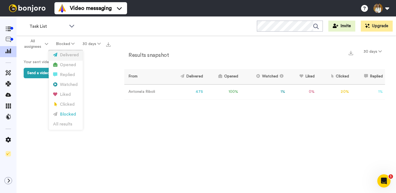
click at [65, 57] on div "Delivered" at bounding box center [66, 55] width 26 height 6
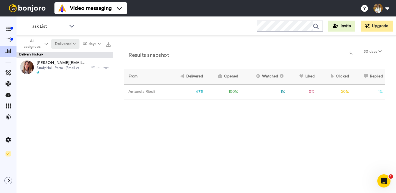
click at [65, 45] on button "Delivered" at bounding box center [65, 44] width 28 height 10
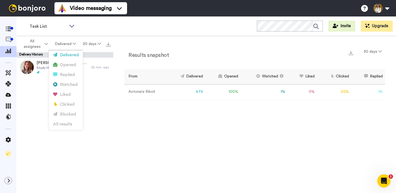
click at [105, 103] on div "luan@nular.co Study Hall - Parte 1 (Email 2) 52 min. ago" at bounding box center [65, 127] width 97 height 139
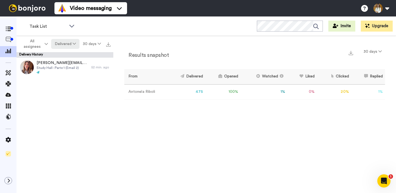
click at [68, 47] on button "Delivered" at bounding box center [65, 44] width 28 height 10
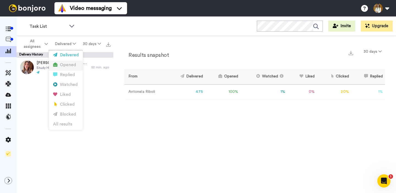
click at [66, 65] on div "Opened" at bounding box center [66, 65] width 26 height 6
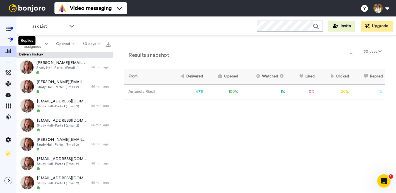
click at [8, 42] on icon at bounding box center [9, 40] width 6 height 6
